Goal: Information Seeking & Learning: Check status

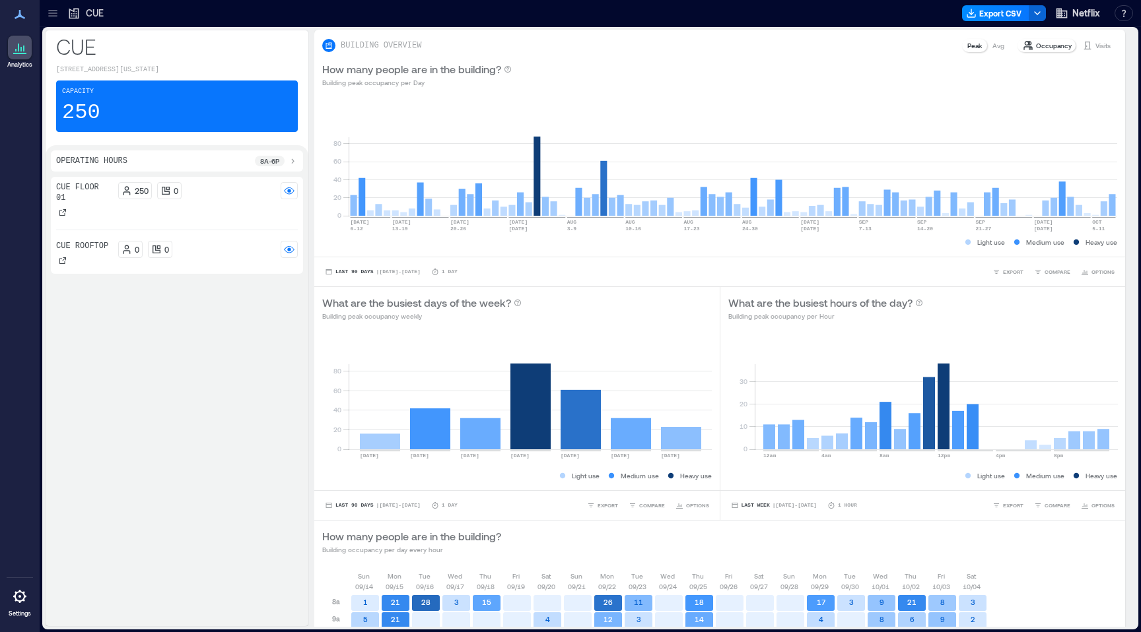
click at [57, 18] on icon at bounding box center [52, 13] width 13 height 13
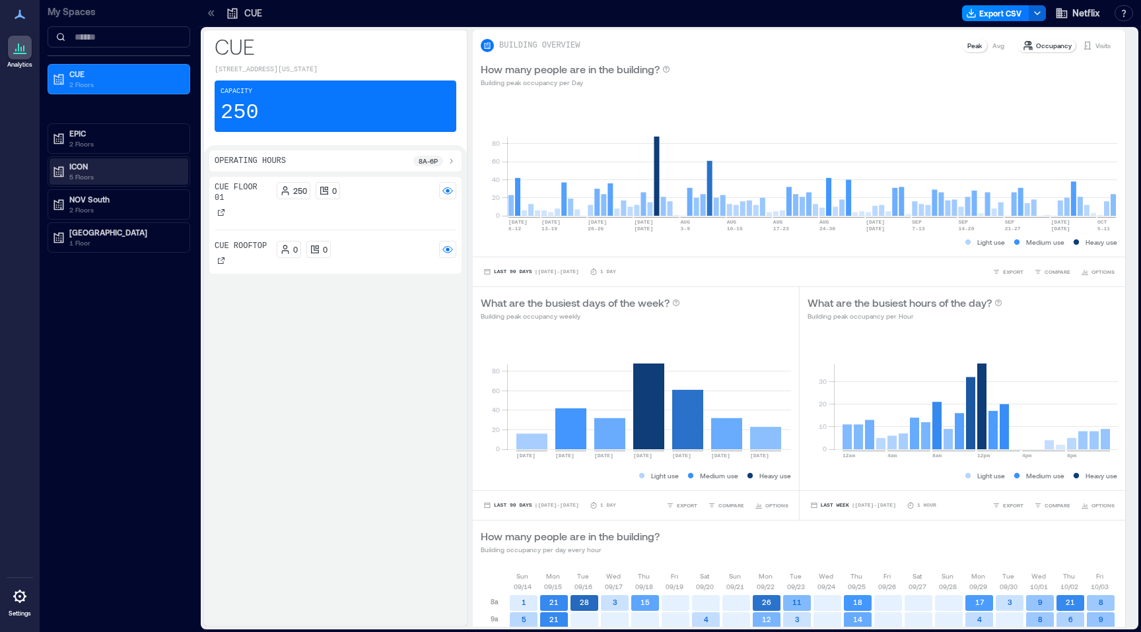
click at [89, 170] on p "ICON" at bounding box center [124, 166] width 111 height 11
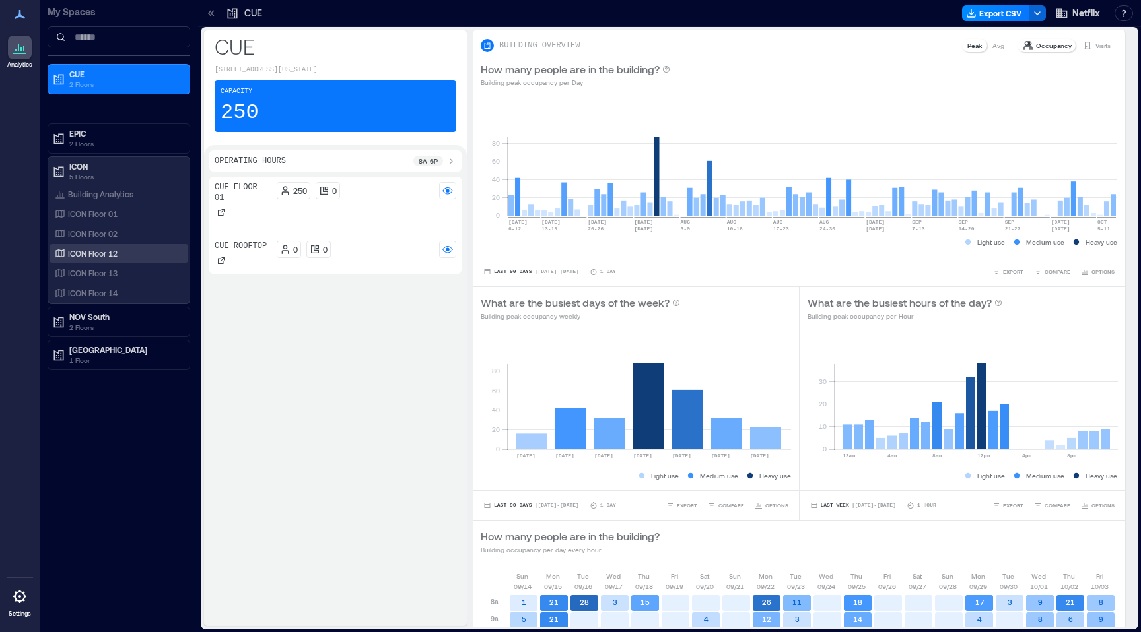
click at [116, 256] on p "ICON Floor 12" at bounding box center [93, 253] width 50 height 11
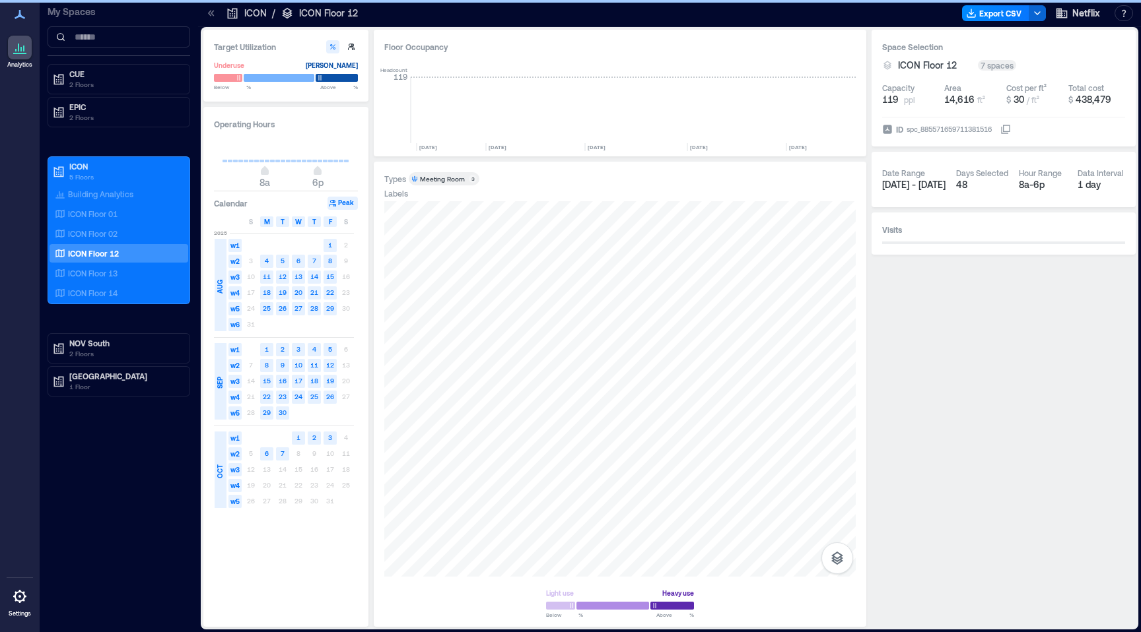
scroll to position [0, 5083]
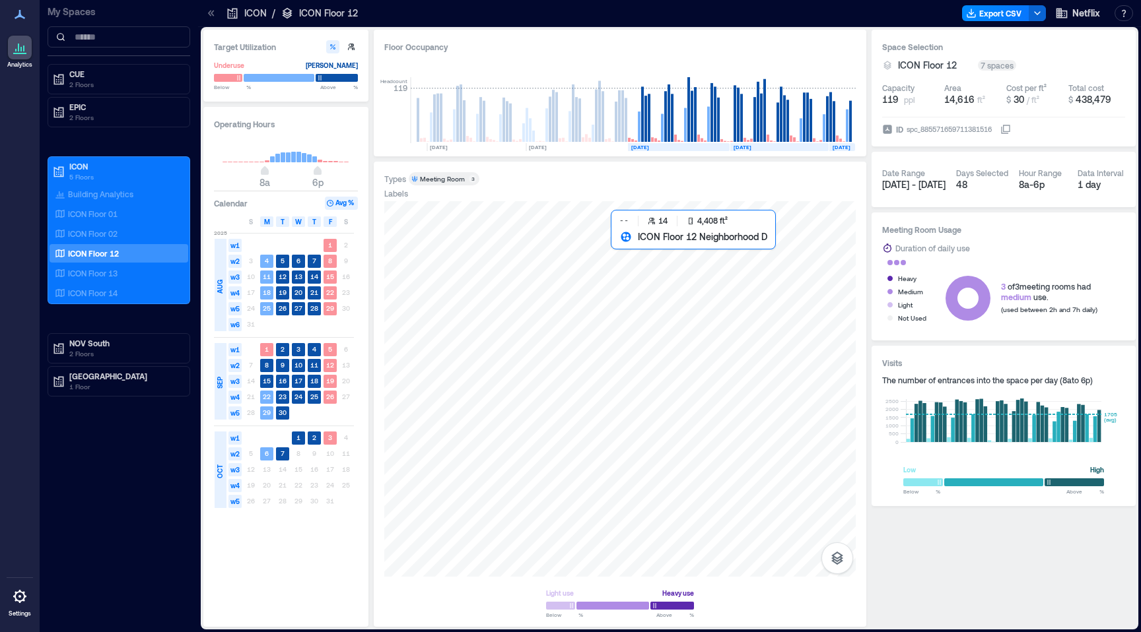
click at [658, 277] on div at bounding box center [619, 389] width 471 height 376
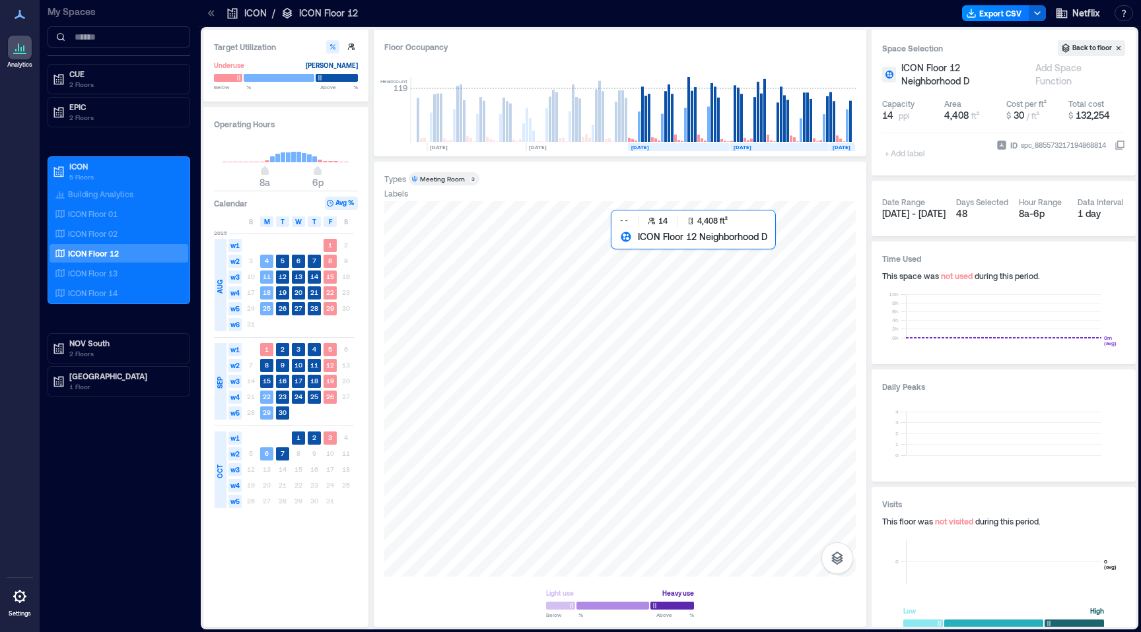
click at [641, 306] on div at bounding box center [619, 389] width 471 height 376
click at [651, 307] on div at bounding box center [619, 389] width 471 height 376
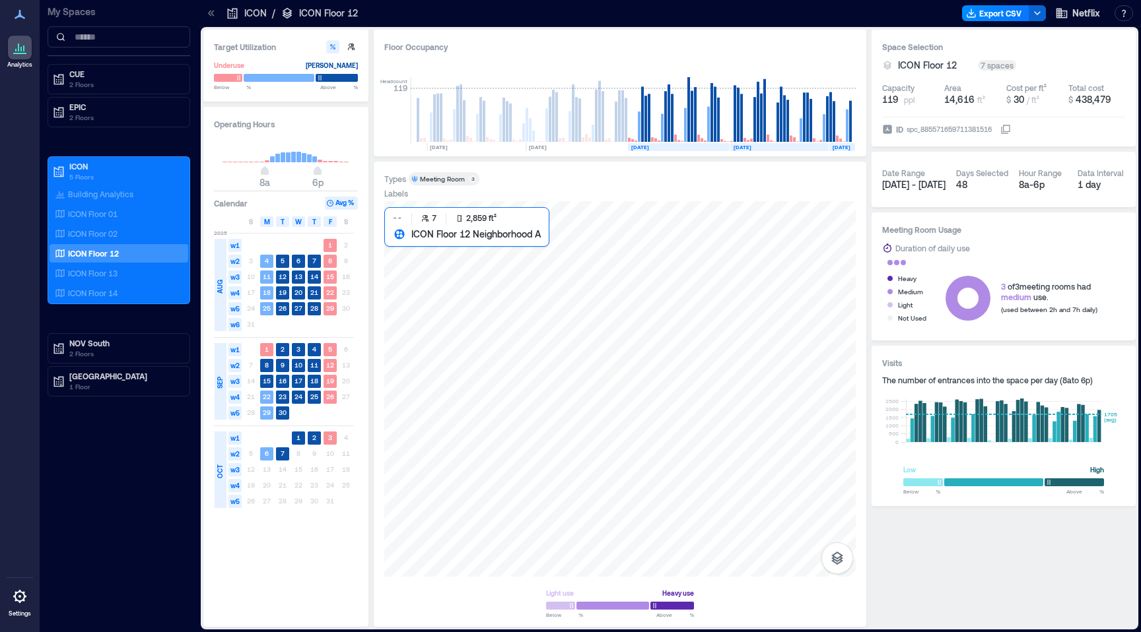
click at [495, 263] on div at bounding box center [619, 389] width 471 height 376
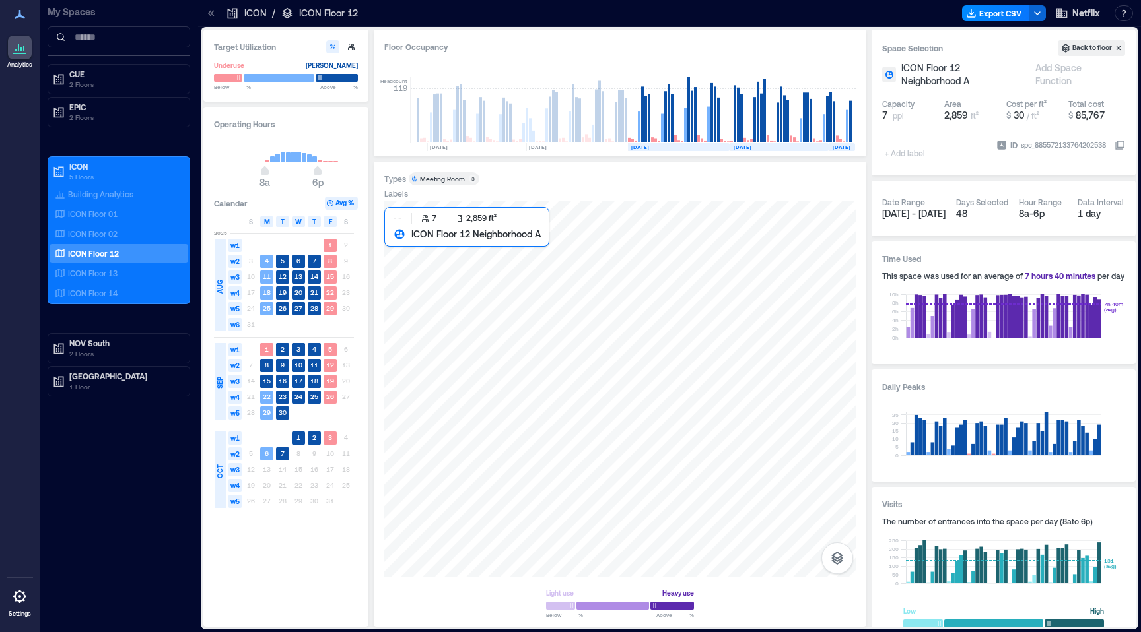
click at [495, 263] on div at bounding box center [619, 389] width 471 height 376
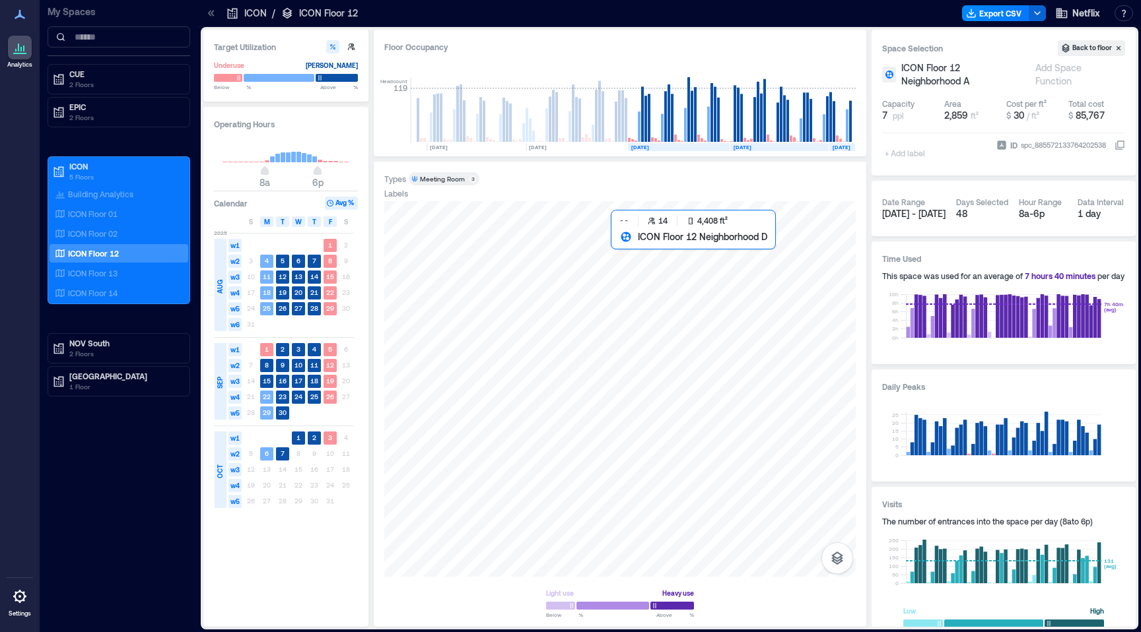
click at [732, 301] on div at bounding box center [619, 389] width 471 height 376
